Goal: Book appointment/travel/reservation

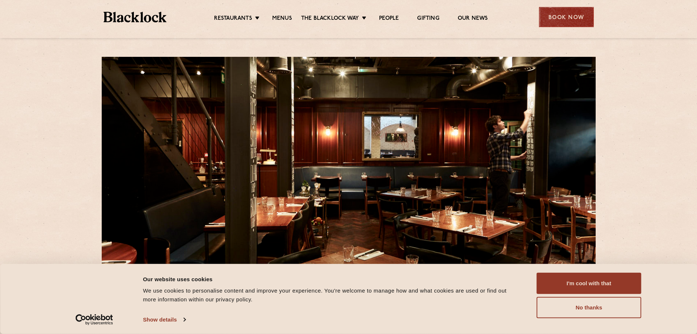
click at [576, 12] on div "Book Now" at bounding box center [566, 17] width 55 height 20
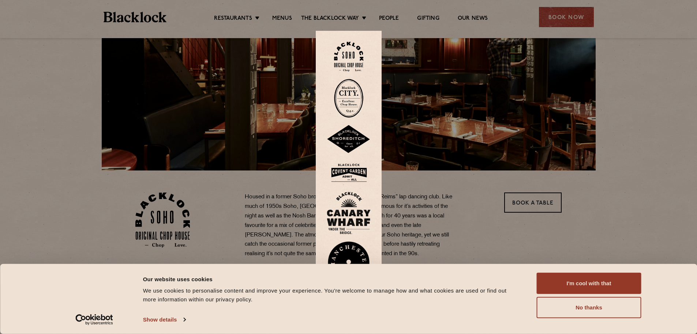
scroll to position [110, 0]
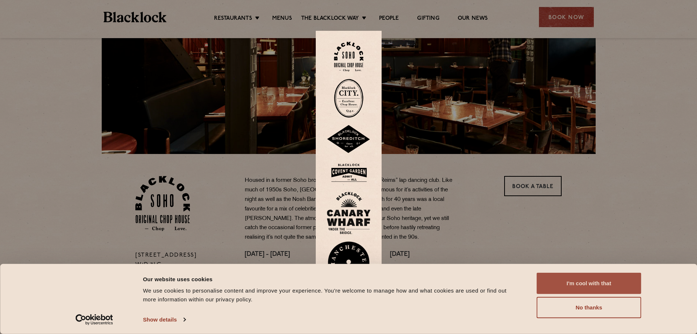
click at [588, 288] on button "I'm cool with that" at bounding box center [589, 282] width 105 height 21
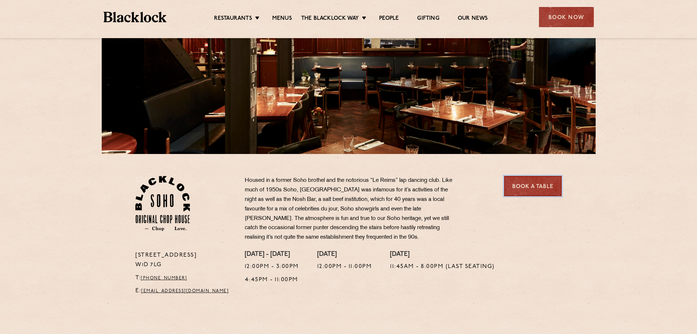
click at [539, 185] on link "Book a Table" at bounding box center [532, 186] width 57 height 20
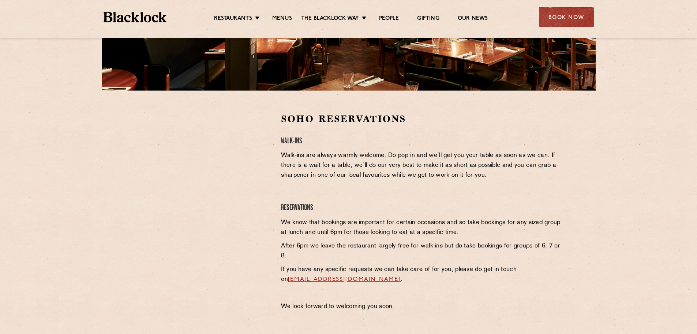
scroll to position [183, 0]
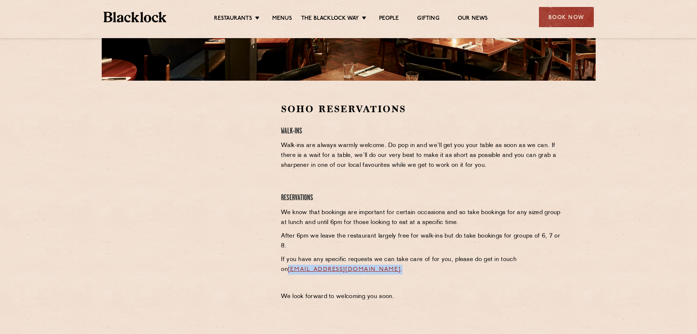
drag, startPoint x: 428, startPoint y: 269, endPoint x: 276, endPoint y: 266, distance: 151.2
click at [276, 266] on div "Soho Reservations Walk-Ins Walk-ins are always warmly welcome. Do pop in and we…" at bounding box center [422, 204] width 292 height 202
copy p "sohoreservations@theblacklock.com ."
click at [426, 267] on p "If you have any specific requests we can take care of for you, please do get in…" at bounding box center [421, 264] width 281 height 20
